Goal: Communication & Community: Answer question/provide support

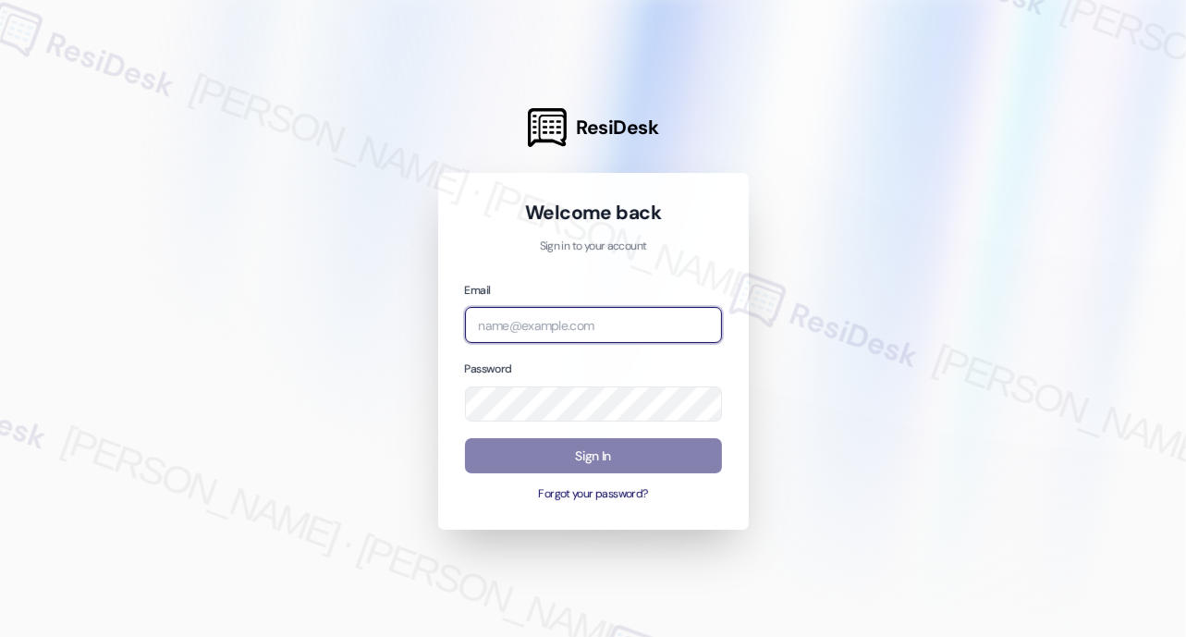
type input "[EMAIL_ADDRESS][PERSON_NAME][PERSON_NAME][PERSON_NAME][DOMAIN_NAME]"
click at [614, 326] on input "[EMAIL_ADDRESS][PERSON_NAME][PERSON_NAME][PERSON_NAME][DOMAIN_NAME]" at bounding box center [593, 325] width 257 height 36
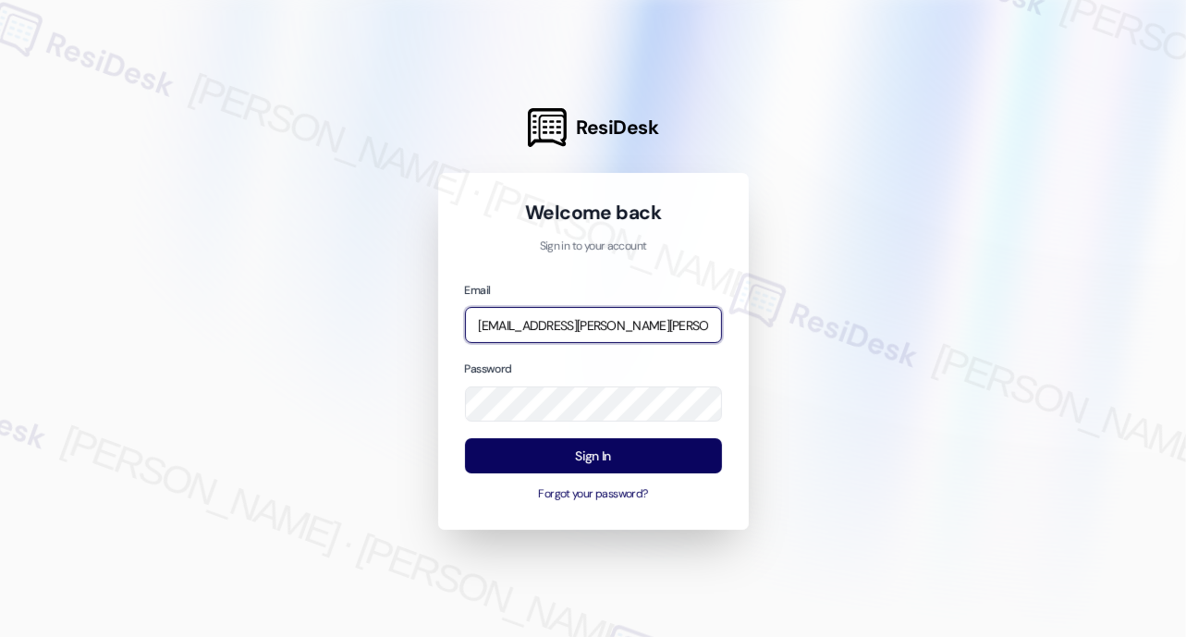
click at [614, 326] on input "[EMAIL_ADDRESS][PERSON_NAME][PERSON_NAME][PERSON_NAME][DOMAIN_NAME]" at bounding box center [593, 325] width 257 height 36
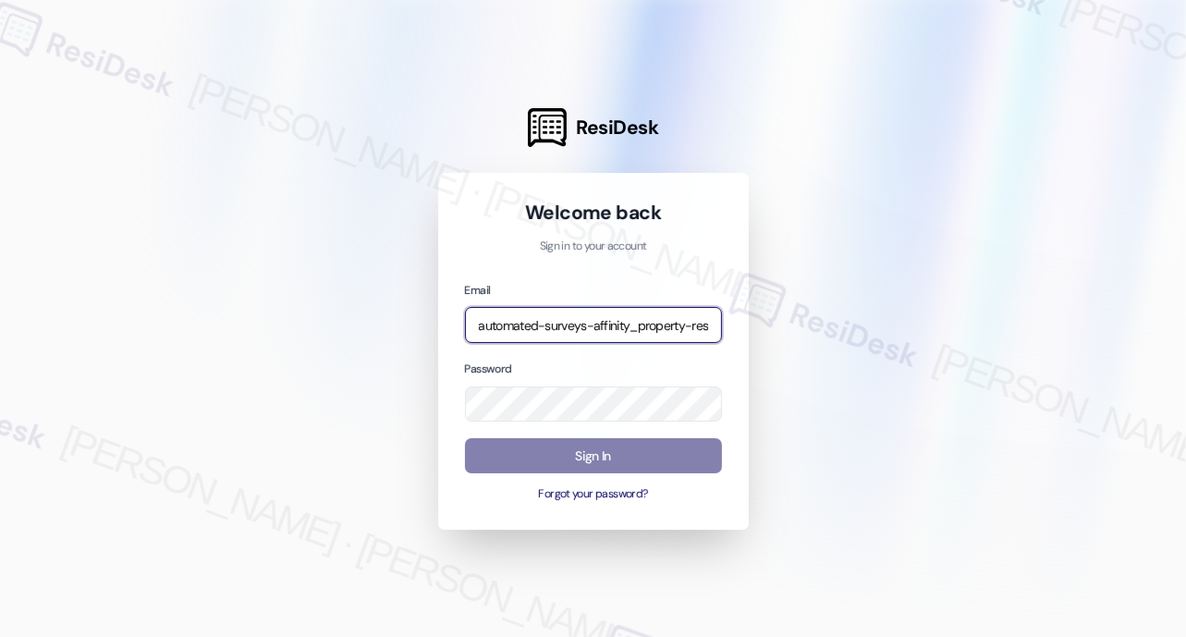
type input "automated-surveys-affinity_property-resen.two@affinity_[DOMAIN_NAME]"
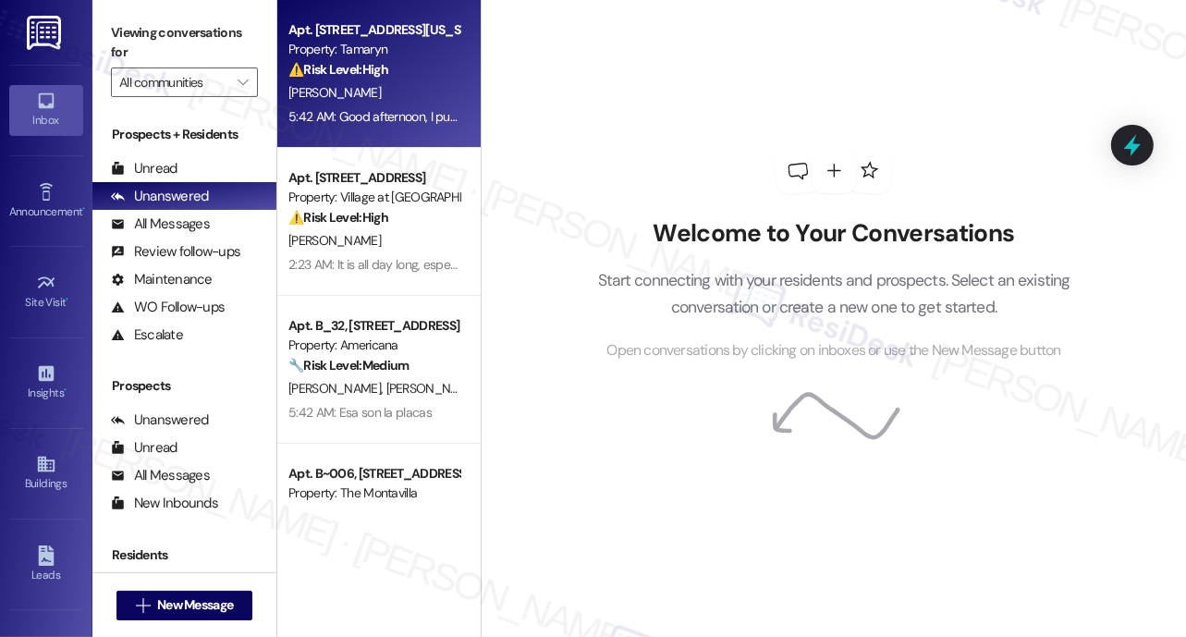
click at [402, 124] on div "5:42 AM: Good afternoon, I put in a maintenance request a while ago for the fen…" at bounding box center [1199, 116] width 1822 height 17
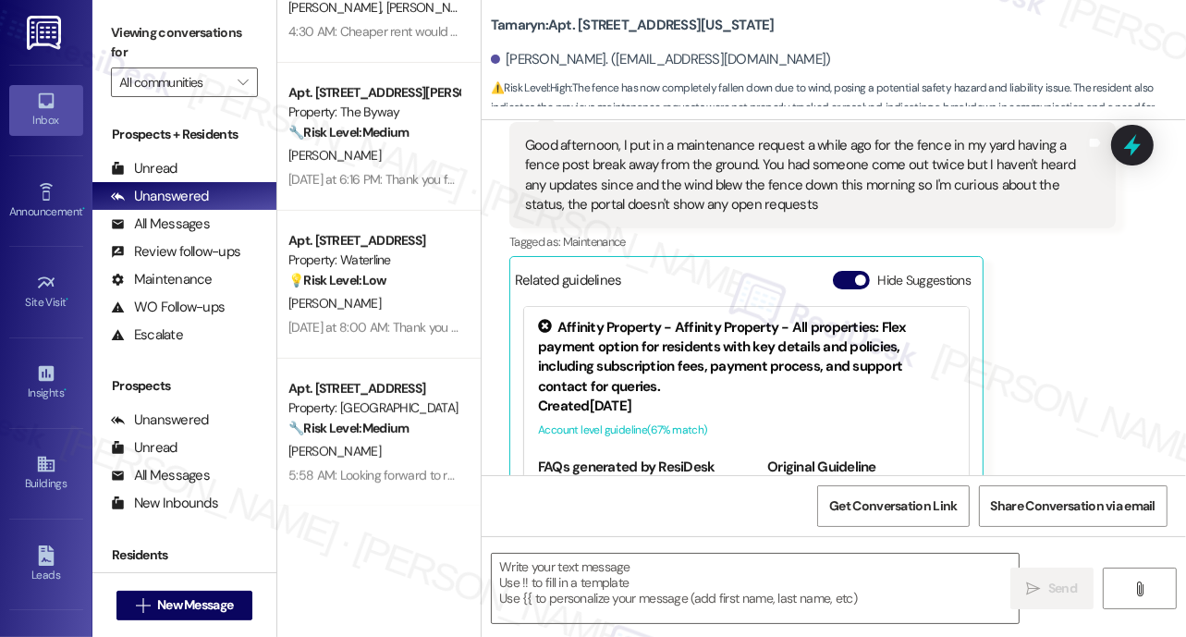
scroll to position [6558, 0]
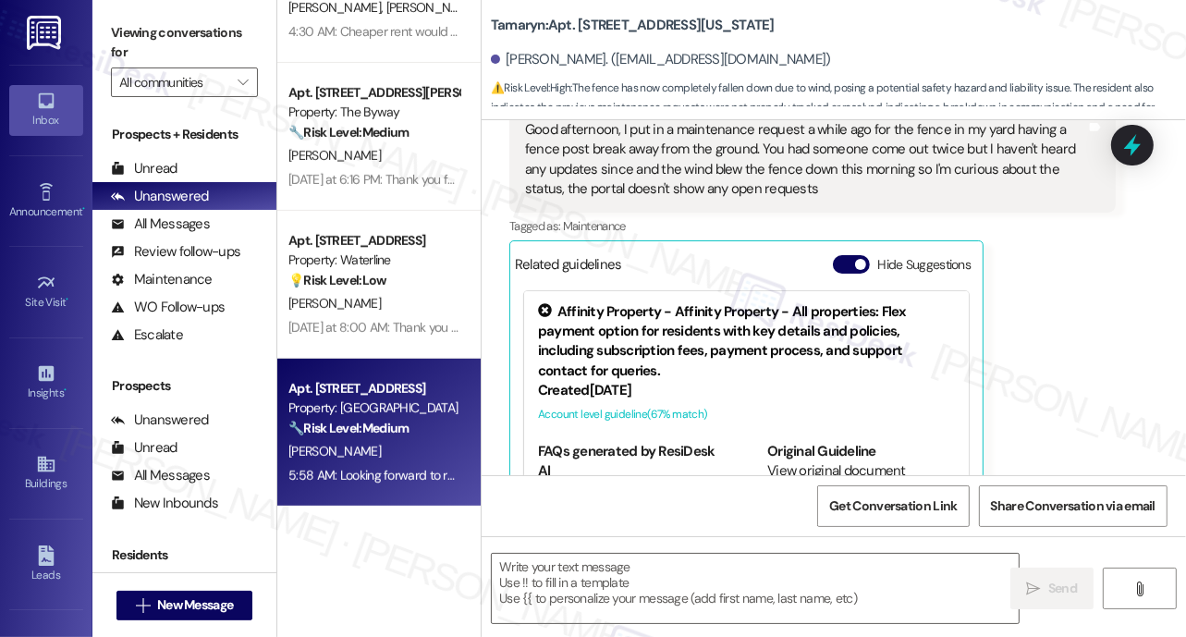
type textarea "Fetching suggested responses. Please feel free to read through the conversation…"
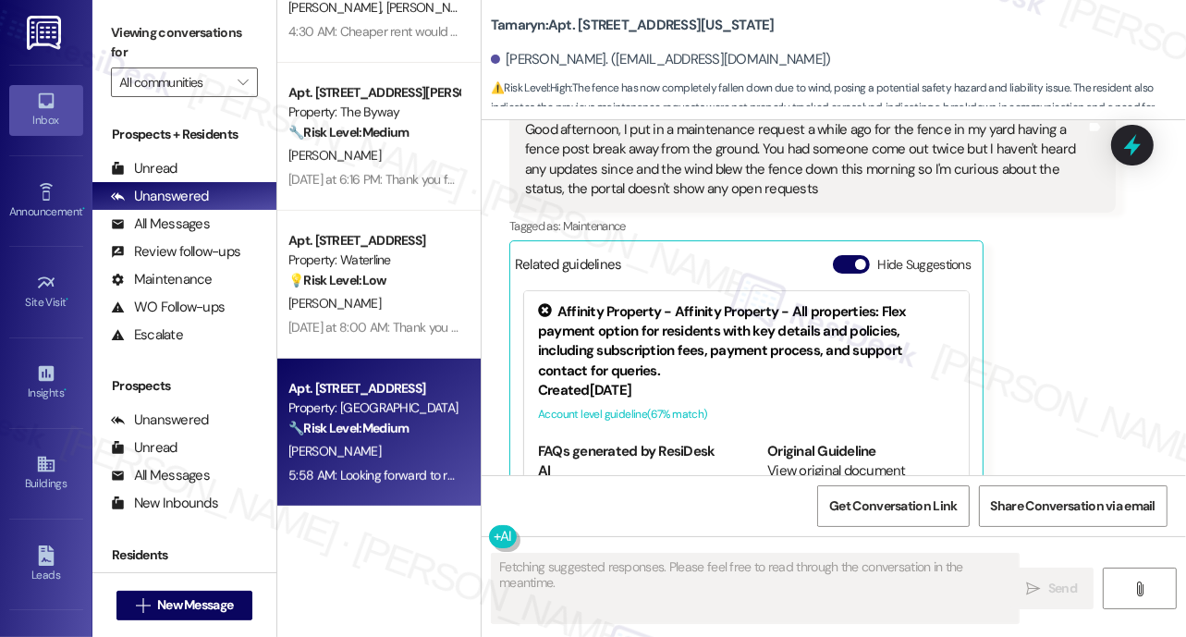
click at [396, 403] on div "Property: [GEOGRAPHIC_DATA]" at bounding box center [373, 408] width 171 height 19
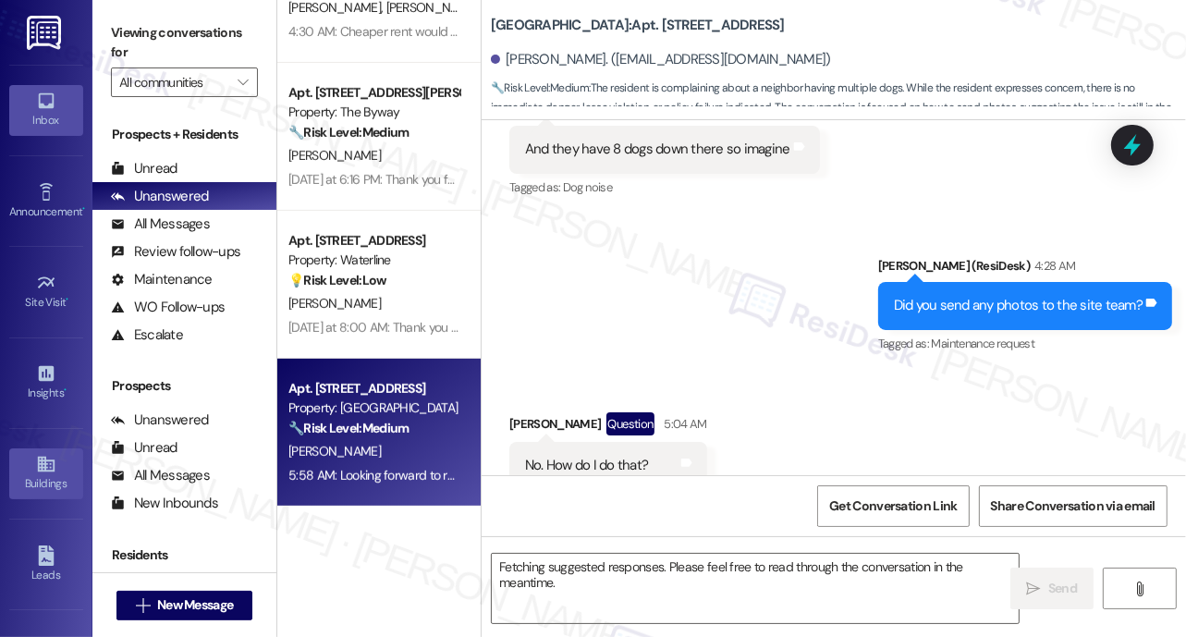
scroll to position [9096, 0]
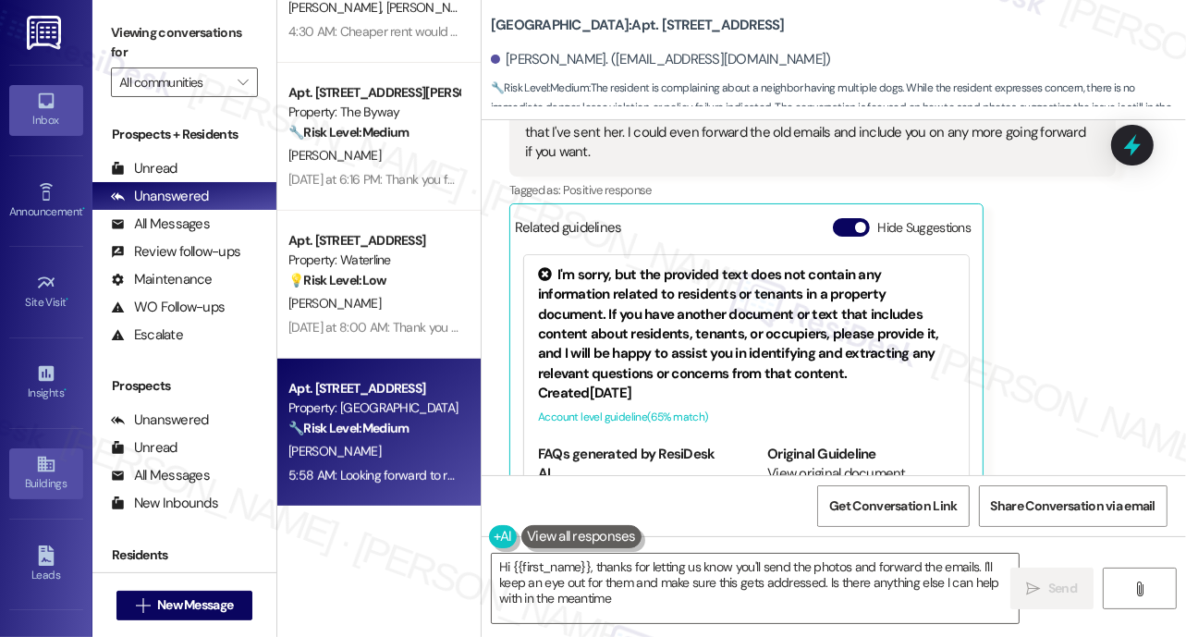
type textarea "Hi {{first_name}}, thanks for letting us know you'll send the photos and forwar…"
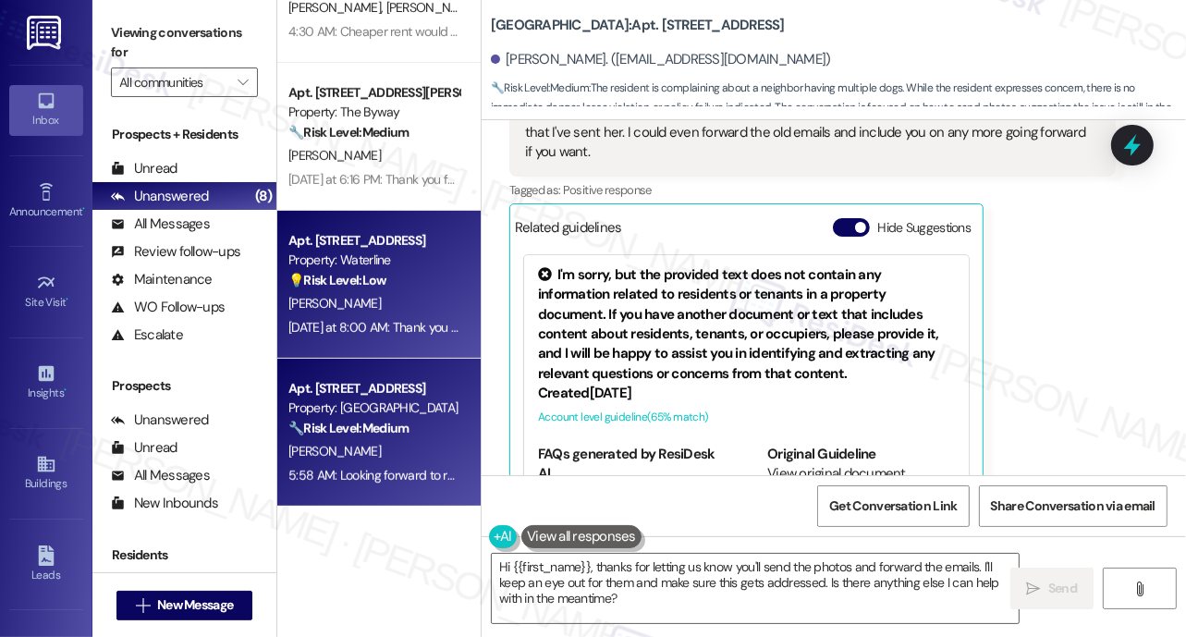
click at [399, 305] on div "[PERSON_NAME]" at bounding box center [374, 303] width 175 height 23
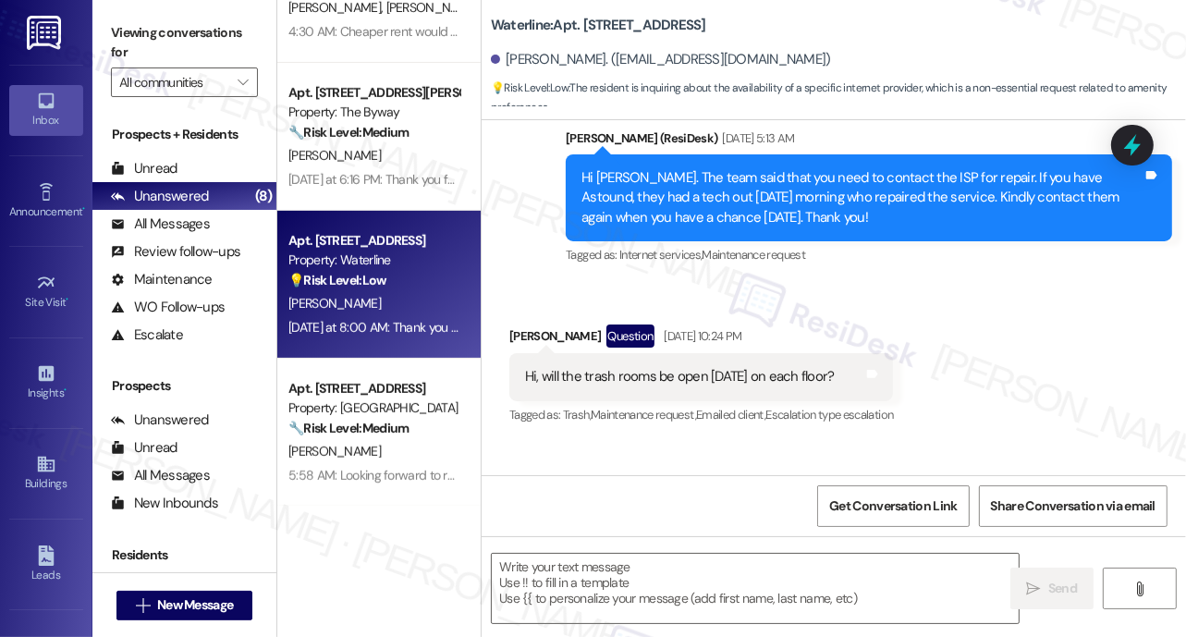
scroll to position [10110, 0]
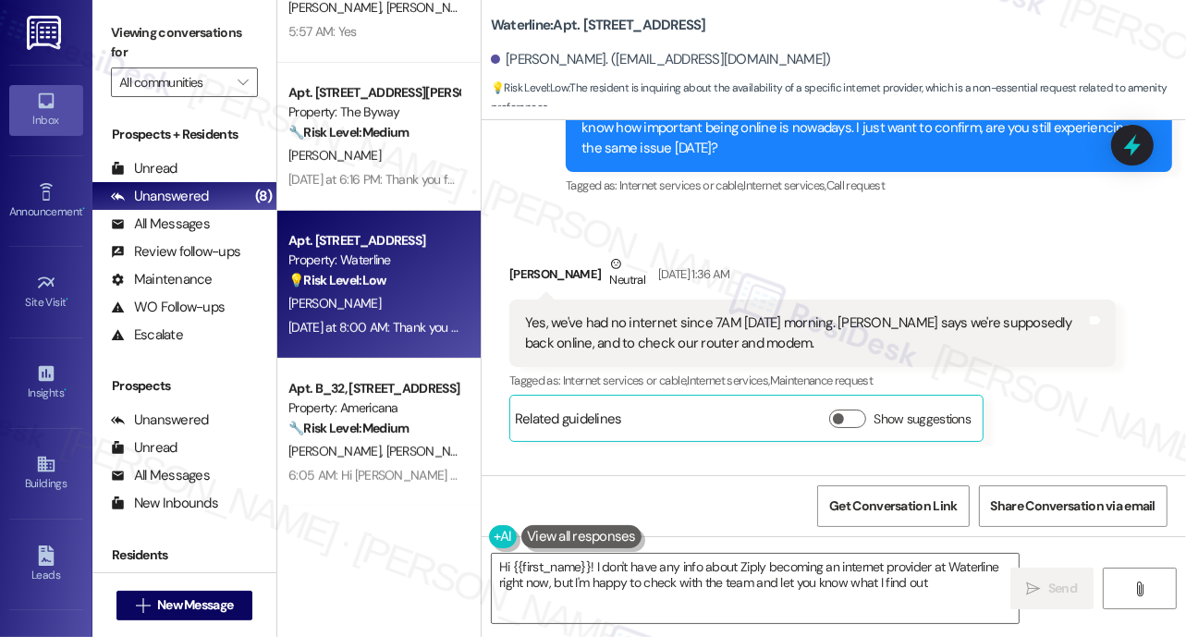
type textarea "Hi {{first_name}}! I don't have any info about Ziply becoming an internet provi…"
